Goal: Find specific page/section: Find specific page/section

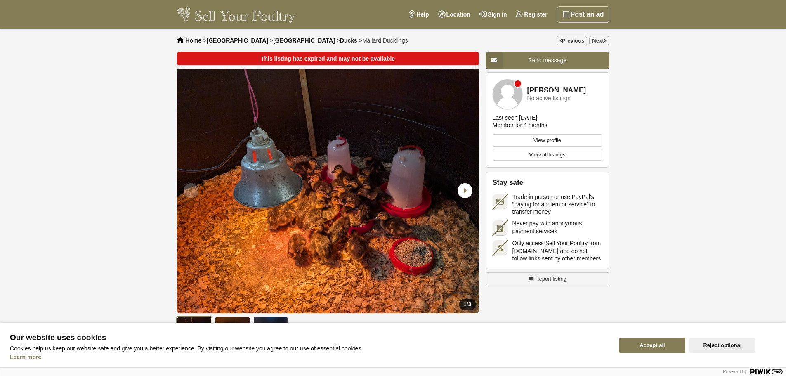
click at [224, 40] on span "[GEOGRAPHIC_DATA]" at bounding box center [237, 40] width 62 height 7
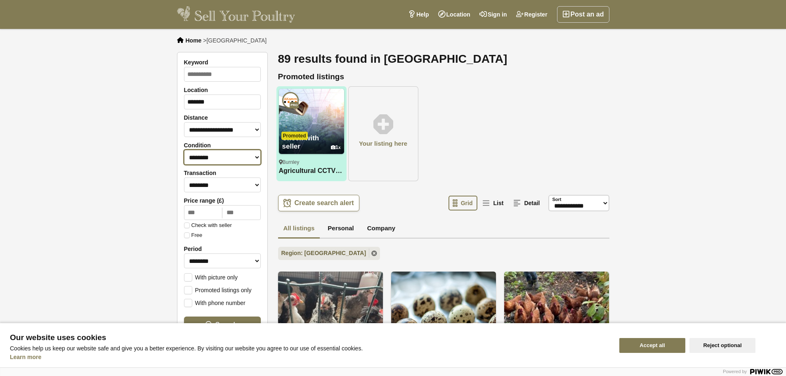
click at [234, 156] on select "******** *** ****" at bounding box center [222, 157] width 77 height 15
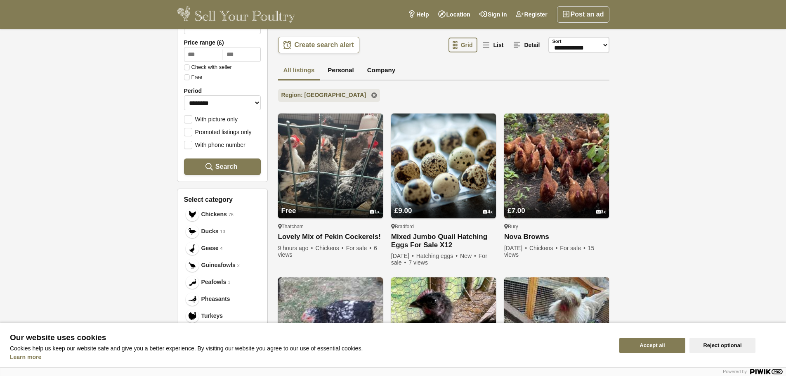
scroll to position [165, 0]
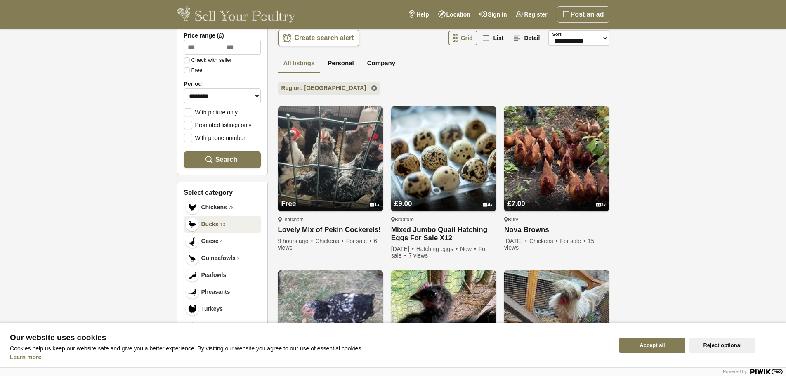
click at [210, 222] on span "Ducks" at bounding box center [209, 224] width 17 height 9
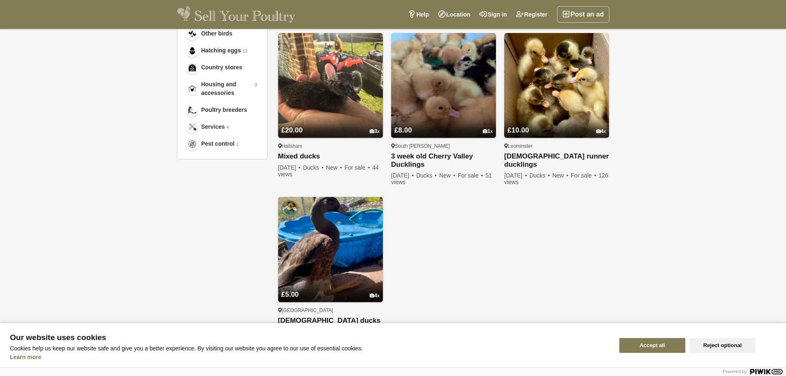
scroll to position [454, 0]
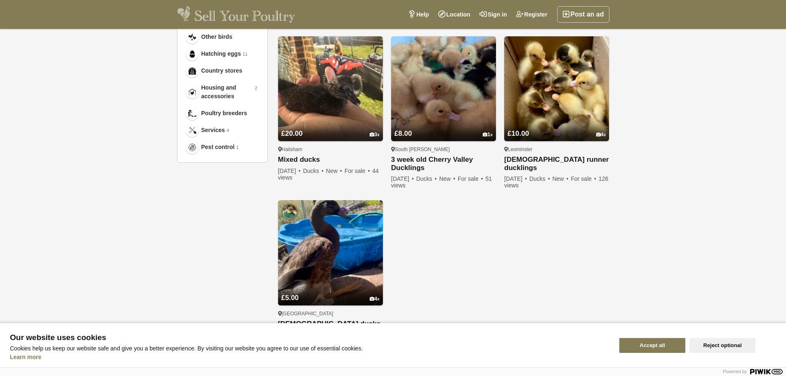
scroll to position [165, 0]
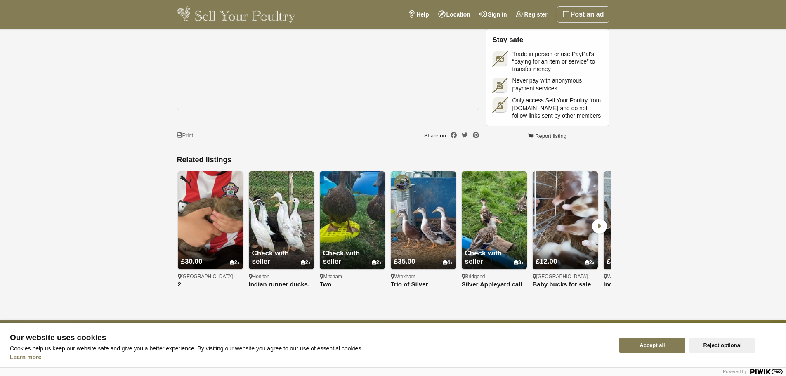
scroll to position [644, 0]
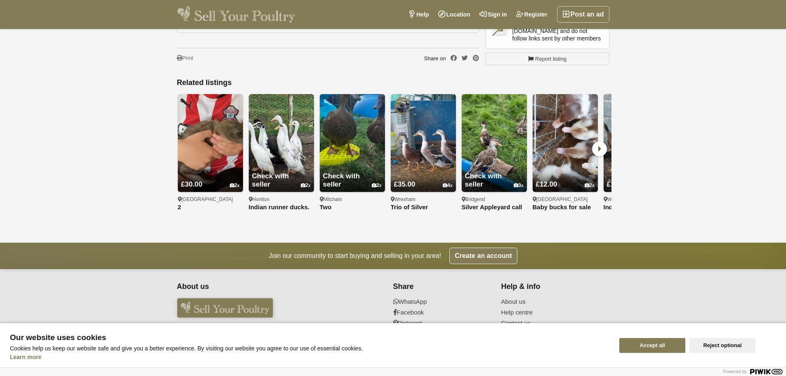
click at [598, 141] on icon at bounding box center [599, 148] width 15 height 15
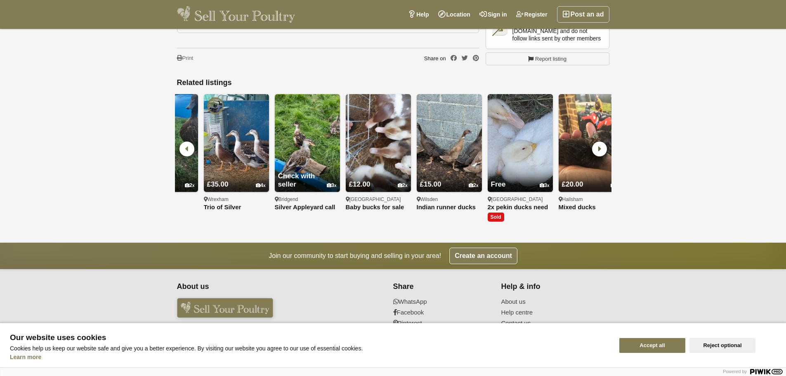
scroll to position [0, 284]
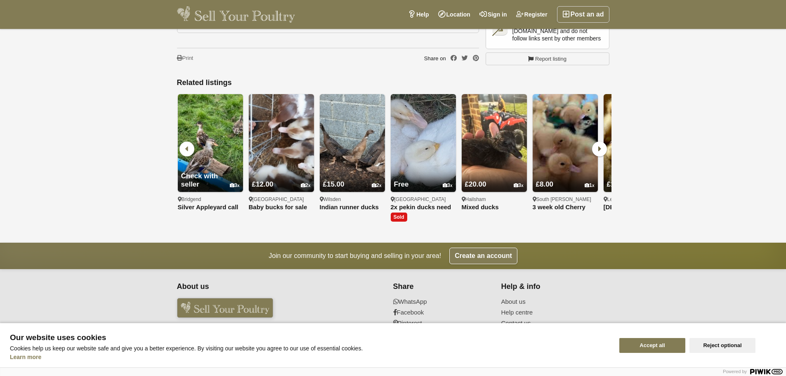
click at [598, 141] on icon at bounding box center [599, 148] width 15 height 15
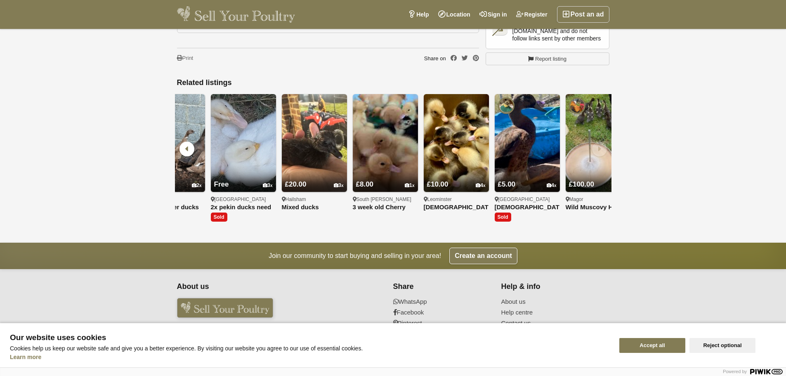
scroll to position [0, 486]
